Goal: Information Seeking & Learning: Check status

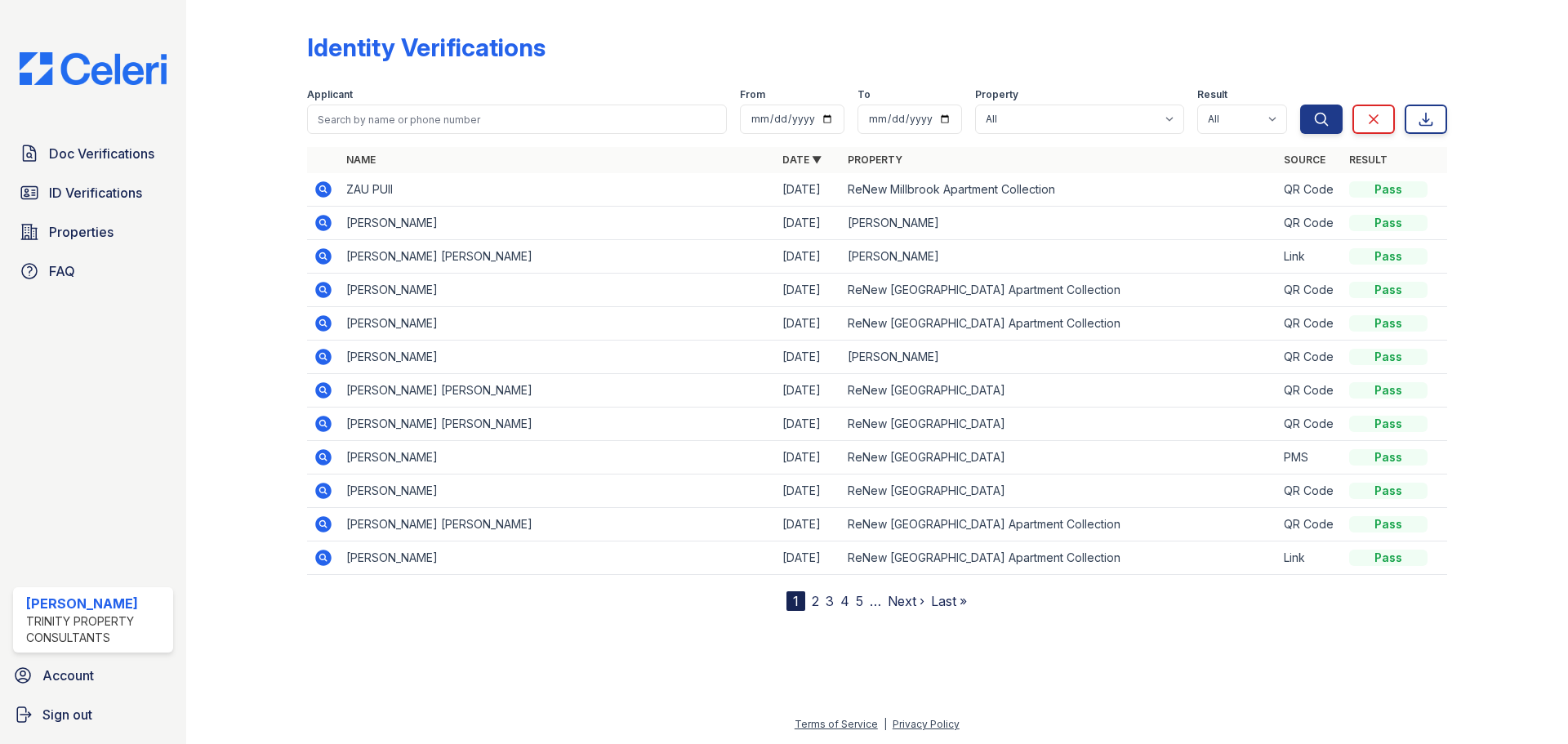
click at [512, 114] on input "search" at bounding box center [516, 119] width 420 height 30
type input "[PERSON_NAME]"
drag, startPoint x: 397, startPoint y: 113, endPoint x: 266, endPoint y: 122, distance: 131.3
drag, startPoint x: 266, startPoint y: 122, endPoint x: 528, endPoint y: 98, distance: 263.1
click at [528, 98] on div "Applicant" at bounding box center [516, 96] width 420 height 16
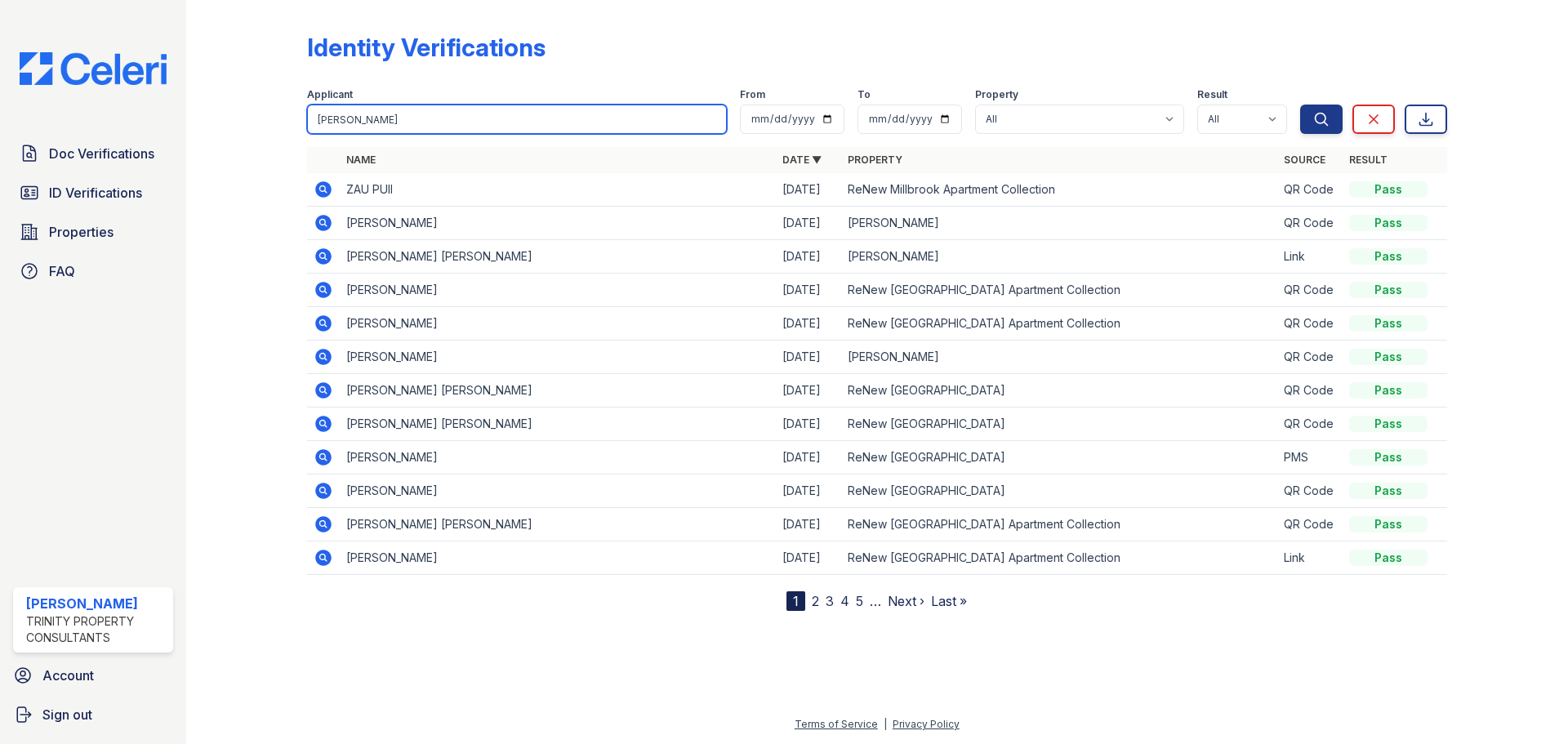
drag, startPoint x: 401, startPoint y: 123, endPoint x: 193, endPoint y: 135, distance: 208.3
click at [202, 135] on div "Identity Verifications Filter Applicant [PERSON_NAME] From To Property All ReNe…" at bounding box center [877, 372] width 1382 height 744
paste input "[PERSON_NAME]"
type input "[PERSON_NAME]"
click at [1300, 104] on button "Search" at bounding box center [1322, 119] width 43 height 30
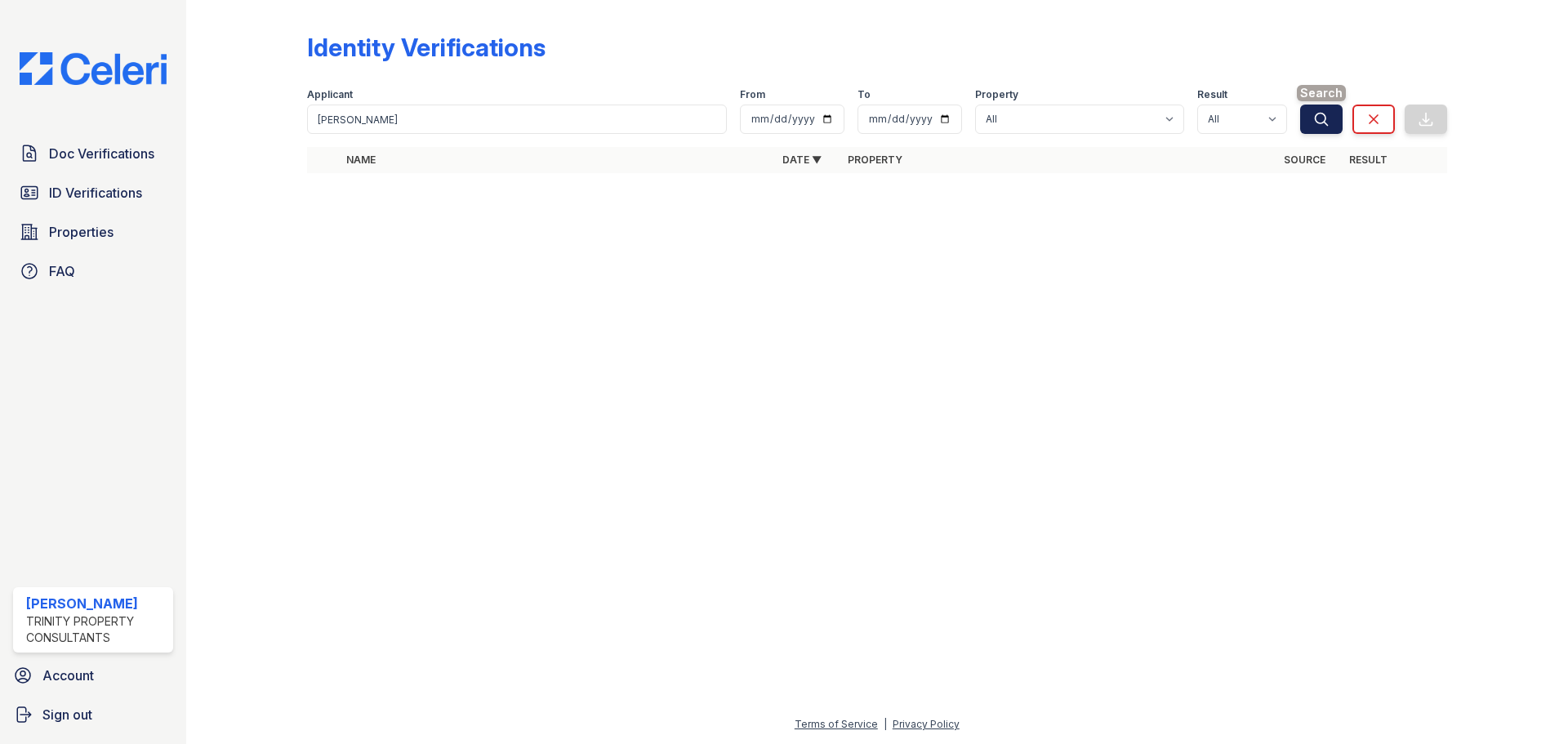
click at [1310, 117] on button "Search" at bounding box center [1322, 119] width 43 height 30
click at [1053, 108] on select "All ReNew 3902 ReNew [GEOGRAPHIC_DATA] [GEOGRAPHIC_DATA] Millbrook Apartment Co…" at bounding box center [1080, 119] width 209 height 30
select select "141"
click at [977, 104] on select "All ReNew 3902 ReNew [GEOGRAPHIC_DATA] [GEOGRAPHIC_DATA] Millbrook Apartment Co…" at bounding box center [1080, 119] width 209 height 30
click at [1306, 108] on button "Search" at bounding box center [1322, 119] width 43 height 30
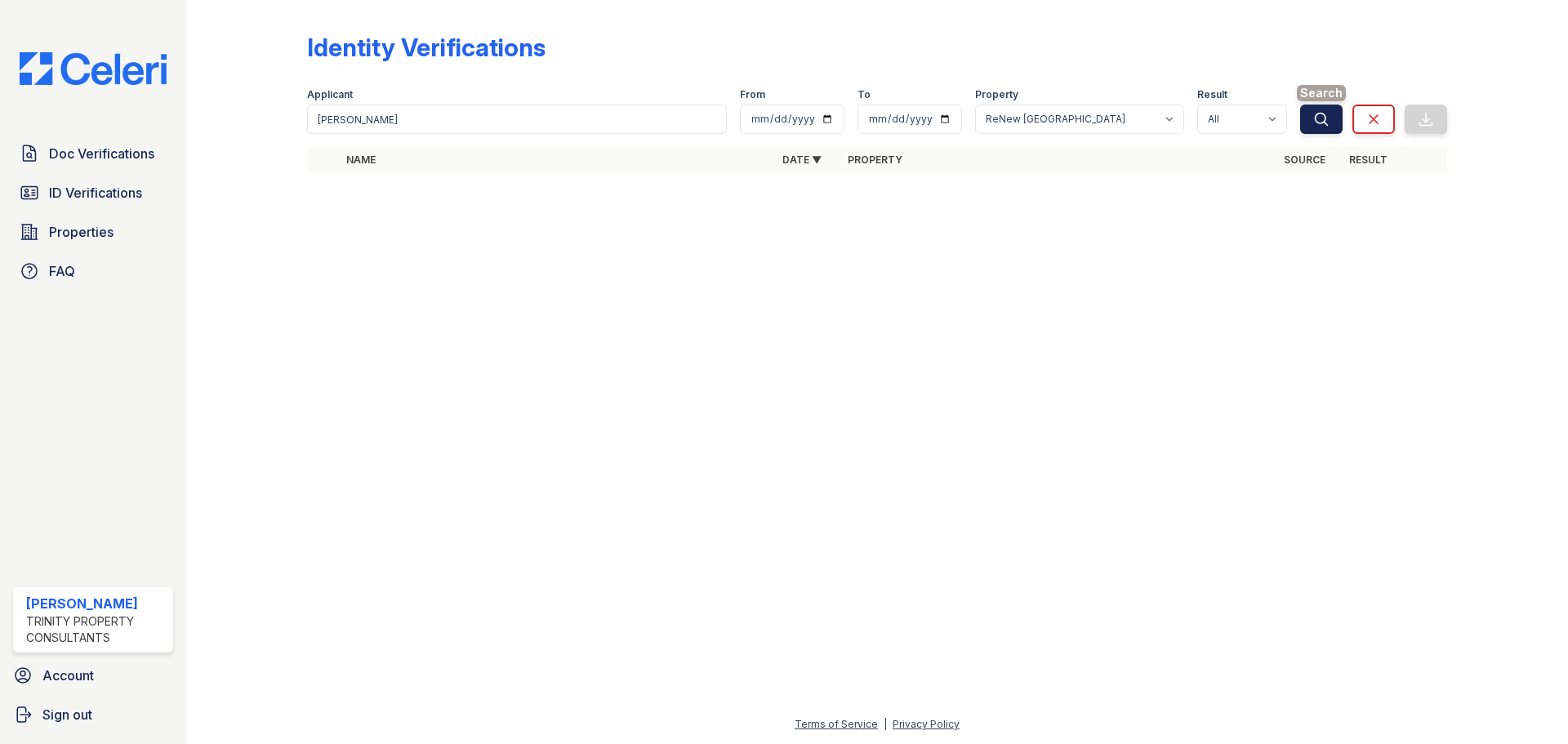
click at [1332, 119] on button "Search" at bounding box center [1322, 119] width 43 height 30
